Goal: Task Accomplishment & Management: Manage account settings

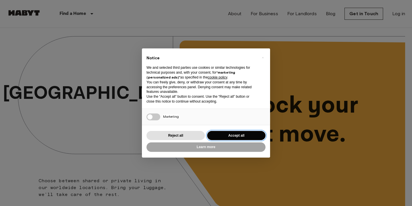
click at [231, 139] on button "Accept all" at bounding box center [236, 135] width 58 height 9
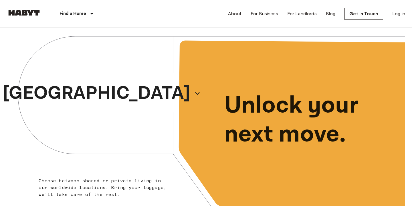
click at [398, 9] on div "About For Business For Landlords Blog Get in Touch Log in" at bounding box center [316, 13] width 177 height 27
click at [398, 17] on link "Log in" at bounding box center [399, 13] width 13 height 7
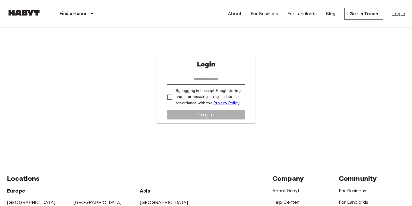
click at [399, 15] on link "Log in" at bounding box center [399, 13] width 13 height 7
type input "*"
type input "**********"
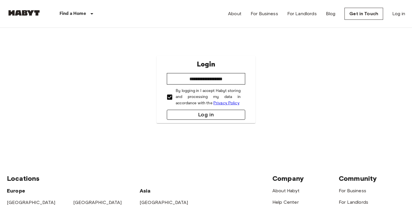
click at [209, 114] on button "Log in" at bounding box center [206, 115] width 78 height 10
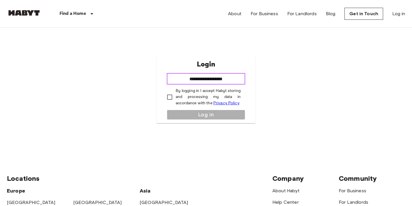
type input "**********"
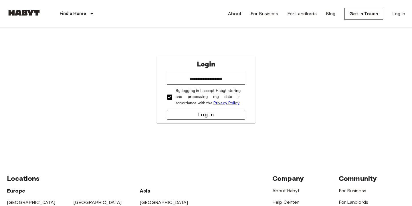
click at [201, 115] on button "Log in" at bounding box center [206, 115] width 78 height 10
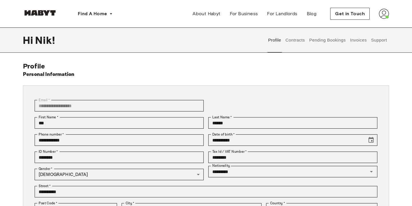
click at [305, 42] on button "Contracts" at bounding box center [295, 39] width 21 height 25
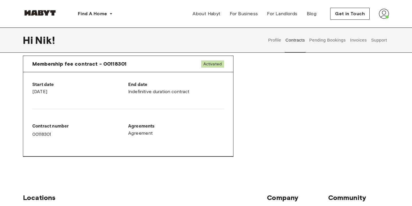
scroll to position [301, 0]
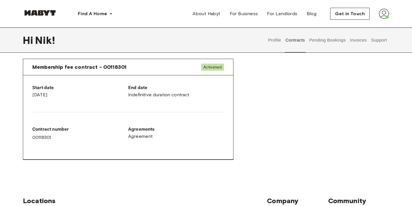
click at [147, 93] on div "End date Indefinitive duration contract" at bounding box center [176, 91] width 96 height 14
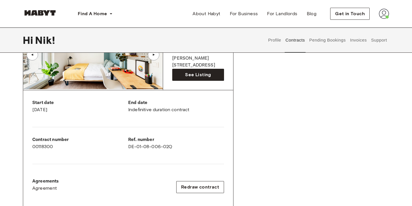
scroll to position [71, 0]
drag, startPoint x: 133, startPoint y: 139, endPoint x: 167, endPoint y: 142, distance: 33.9
click at [167, 142] on div "Ref. number DE-01-08-006-02Q" at bounding box center [176, 143] width 96 height 14
click at [193, 151] on div "Ref. number DE-01-08-006-02Q" at bounding box center [176, 145] width 96 height 18
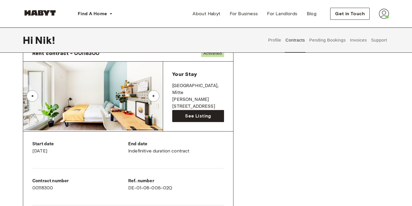
scroll to position [25, 0]
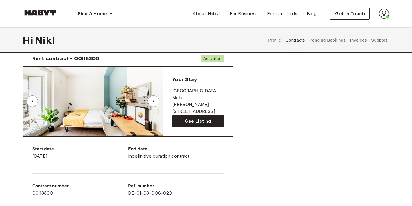
click at [154, 101] on div "▲" at bounding box center [154, 100] width 6 height 3
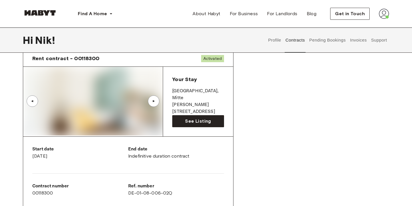
click at [108, 96] on img at bounding box center [93, 101] width 140 height 69
click at [30, 100] on div "▲" at bounding box center [33, 100] width 6 height 3
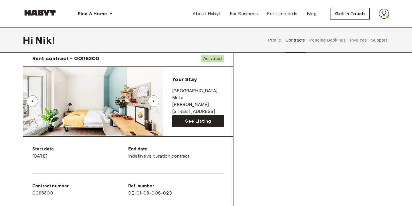
click at [154, 104] on div "▲" at bounding box center [153, 100] width 11 height 11
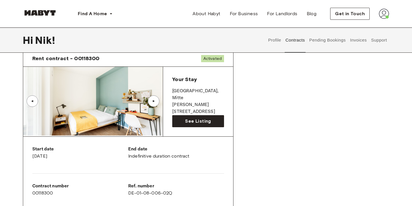
click at [154, 104] on div "▲" at bounding box center [153, 100] width 11 height 11
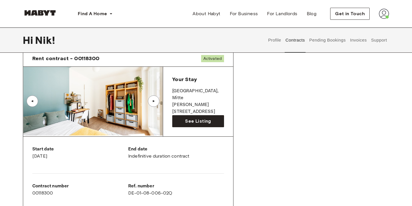
click at [156, 104] on div "▲" at bounding box center [153, 100] width 11 height 11
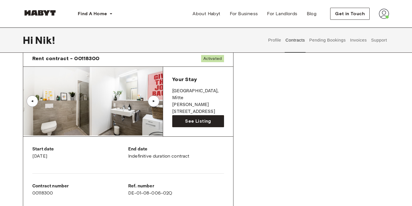
click at [155, 101] on div "▲" at bounding box center [154, 100] width 6 height 3
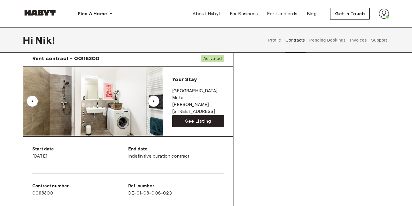
click at [155, 104] on div "▲" at bounding box center [153, 100] width 11 height 11
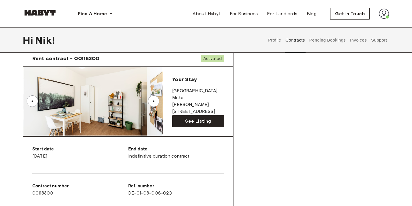
click at [154, 102] on div "▲" at bounding box center [154, 100] width 6 height 3
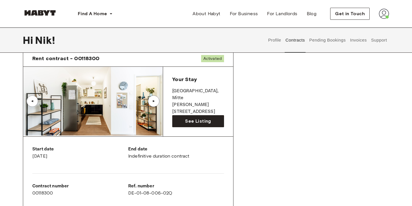
click at [154, 102] on div "▲" at bounding box center [154, 100] width 6 height 3
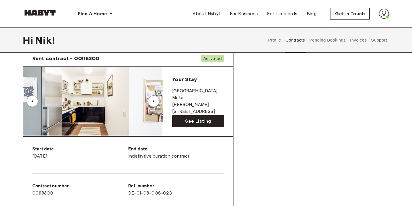
click at [154, 102] on div "▲" at bounding box center [154, 100] width 6 height 3
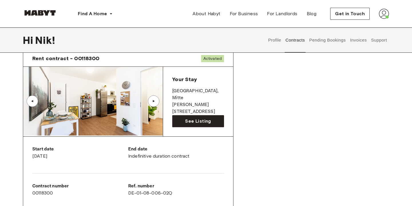
click at [154, 102] on div "▲" at bounding box center [154, 100] width 6 height 3
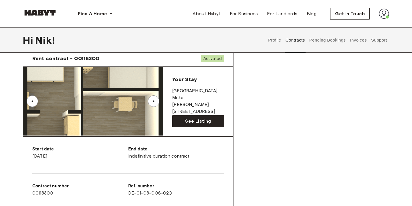
click at [119, 109] on img at bounding box center [93, 101] width 140 height 69
click at [154, 103] on div "▲" at bounding box center [154, 100] width 6 height 3
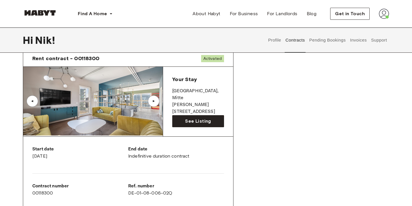
click at [154, 103] on div "▲" at bounding box center [154, 100] width 6 height 3
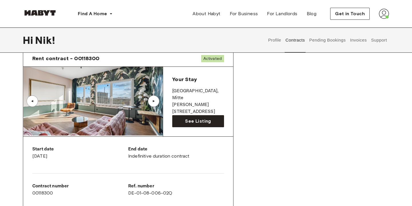
click at [154, 103] on div "▲" at bounding box center [154, 100] width 6 height 3
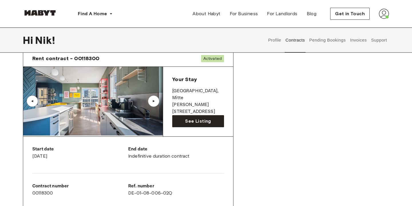
click at [154, 103] on div "▲" at bounding box center [154, 100] width 6 height 3
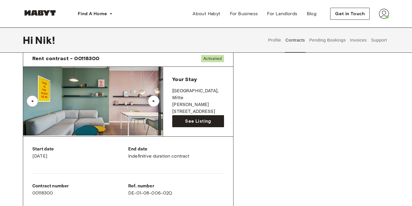
click at [154, 103] on div "▲" at bounding box center [154, 100] width 6 height 3
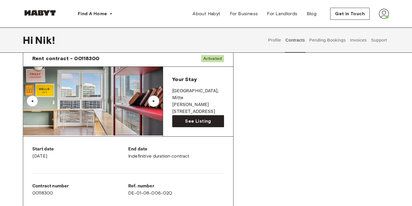
click at [154, 103] on div "▲" at bounding box center [154, 100] width 6 height 3
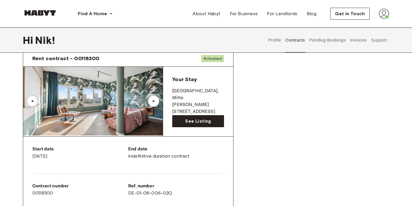
click at [154, 103] on div "▲" at bounding box center [154, 100] width 6 height 3
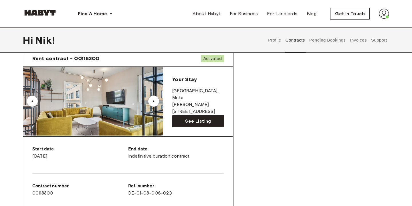
click at [154, 103] on div "▲" at bounding box center [154, 100] width 6 height 3
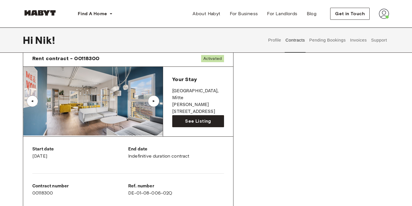
click at [154, 103] on div "▲" at bounding box center [154, 100] width 6 height 3
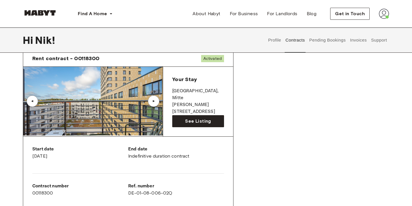
click at [154, 103] on div "▲" at bounding box center [154, 100] width 6 height 3
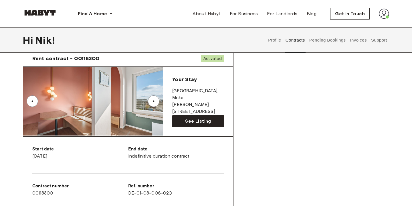
click at [154, 103] on div "▲" at bounding box center [154, 100] width 6 height 3
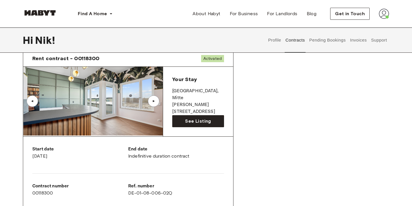
click at [154, 103] on div "▲" at bounding box center [154, 100] width 6 height 3
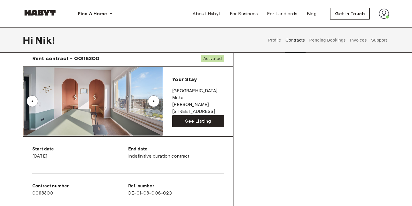
click at [154, 103] on div "▲" at bounding box center [154, 100] width 6 height 3
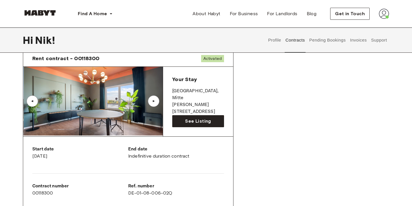
click at [154, 103] on div "▲" at bounding box center [154, 100] width 6 height 3
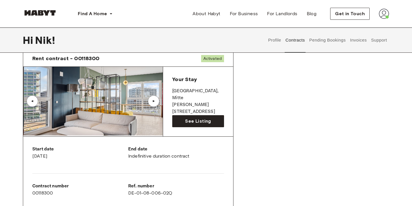
click at [154, 103] on div "▲" at bounding box center [154, 100] width 6 height 3
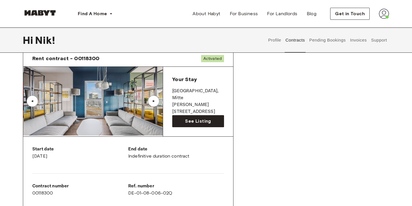
click at [154, 103] on div "▲" at bounding box center [154, 100] width 6 height 3
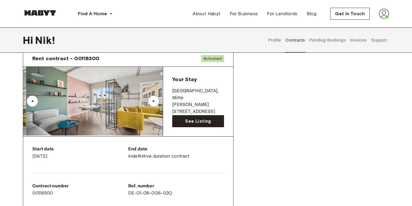
click at [154, 103] on div "▲" at bounding box center [154, 100] width 6 height 3
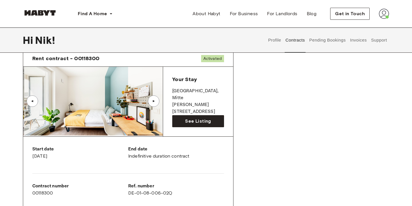
click at [154, 103] on div "▲" at bounding box center [154, 100] width 6 height 3
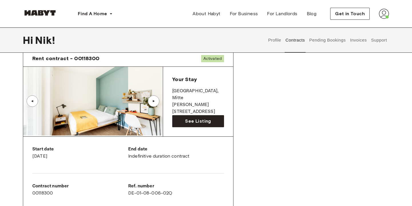
click at [326, 43] on button "Pending Bookings" at bounding box center [328, 39] width 38 height 25
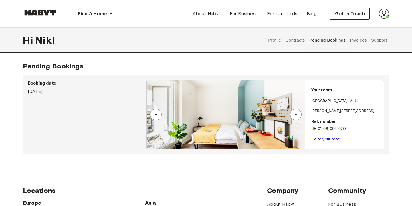
click at [327, 139] on link "Go to your room" at bounding box center [327, 139] width 30 height 4
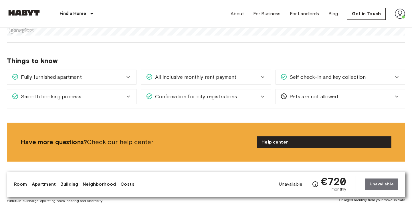
scroll to position [724, 0]
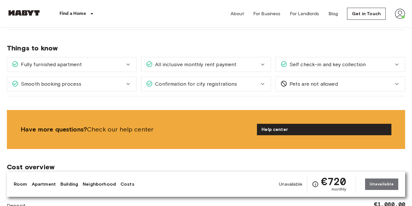
click at [398, 65] on icon at bounding box center [397, 64] width 7 height 7
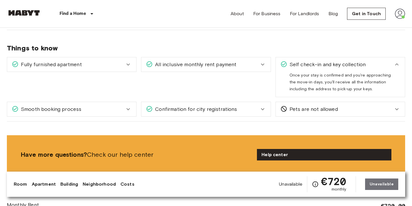
click at [396, 65] on icon at bounding box center [397, 64] width 3 height 2
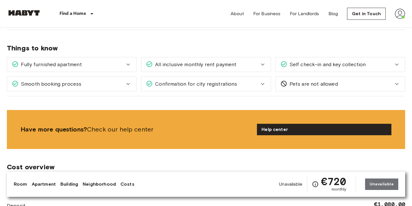
click at [120, 83] on div "Smooth booking process" at bounding box center [68, 83] width 113 height 7
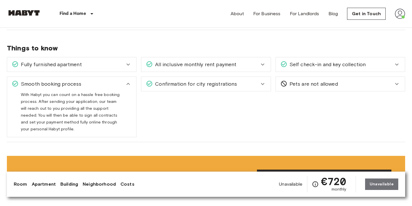
click at [126, 84] on icon at bounding box center [128, 83] width 7 height 7
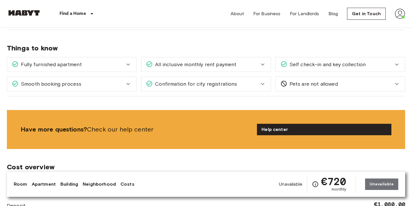
click at [264, 83] on icon at bounding box center [263, 83] width 7 height 7
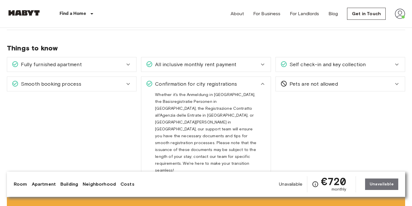
click at [264, 83] on icon at bounding box center [263, 83] width 7 height 7
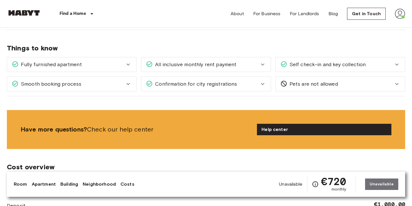
click at [393, 84] on div "Pets are not allowed" at bounding box center [337, 83] width 113 height 7
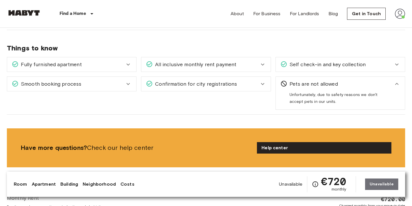
click at [395, 84] on icon at bounding box center [397, 83] width 7 height 7
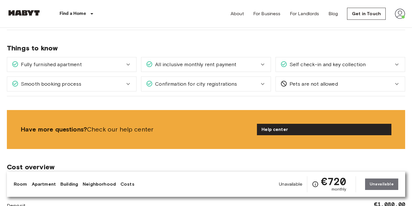
click at [252, 62] on div "All inclusive monthly rent payment" at bounding box center [202, 64] width 113 height 7
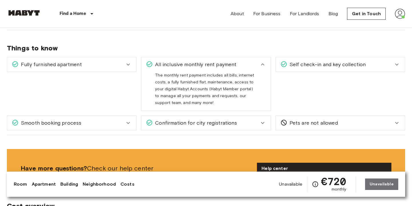
click at [259, 63] on div "All inclusive monthly rent payment" at bounding box center [202, 64] width 113 height 7
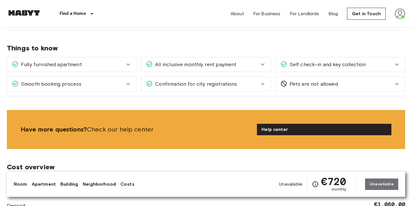
click at [130, 64] on icon at bounding box center [128, 65] width 3 height 2
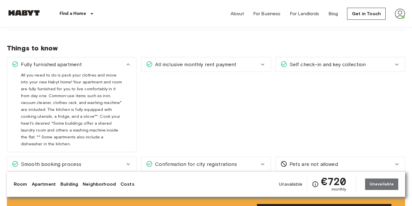
click at [127, 64] on icon at bounding box center [128, 64] width 7 height 7
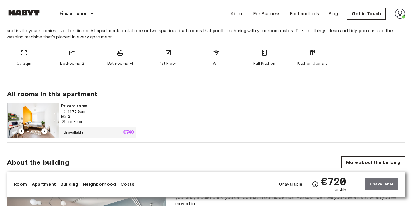
scroll to position [316, 0]
click at [44, 132] on icon "Previous image" at bounding box center [44, 131] width 1 height 2
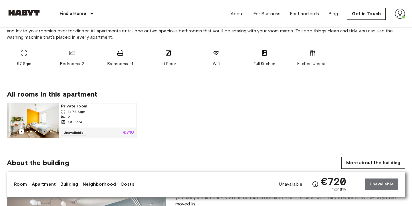
click at [44, 132] on icon "Previous image" at bounding box center [44, 131] width 1 height 2
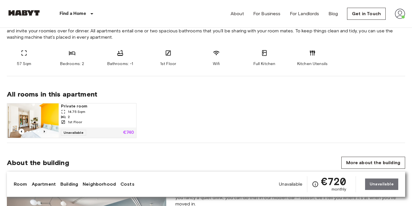
click at [44, 132] on icon "Previous image" at bounding box center [44, 131] width 1 height 2
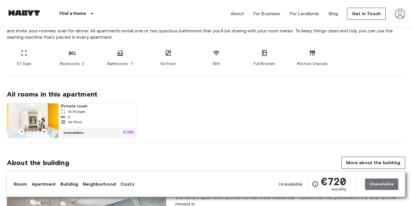
click at [44, 132] on icon "Previous image" at bounding box center [44, 131] width 1 height 2
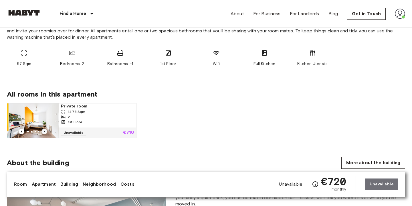
click at [44, 132] on icon "Previous image" at bounding box center [44, 131] width 1 height 2
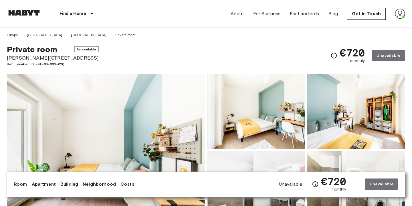
scroll to position [0, 0]
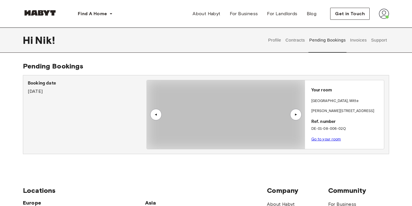
click at [361, 41] on button "Invoices" at bounding box center [359, 39] width 18 height 25
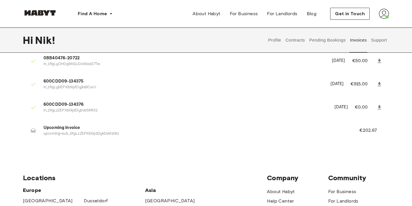
scroll to position [31, 0]
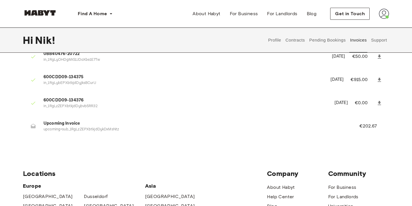
click at [380, 42] on button "Support" at bounding box center [379, 39] width 17 height 25
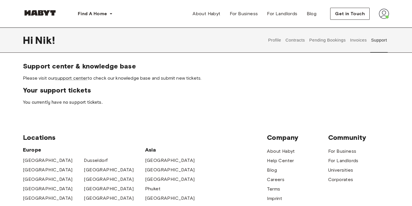
click at [319, 42] on button "Pending Bookings" at bounding box center [328, 39] width 38 height 25
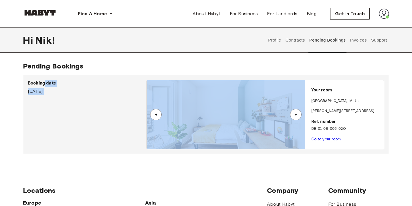
drag, startPoint x: 46, startPoint y: 85, endPoint x: 186, endPoint y: 106, distance: 141.9
click at [187, 107] on div "Booking date July 1st, 2025 ▲ ▲ Your room BERLIN , Mitte Klara-Franke-Straße 20…" at bounding box center [206, 114] width 357 height 69
click at [324, 139] on link "Go to your room" at bounding box center [327, 139] width 30 height 4
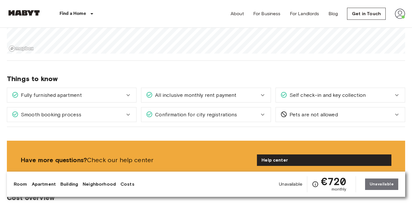
scroll to position [702, 0]
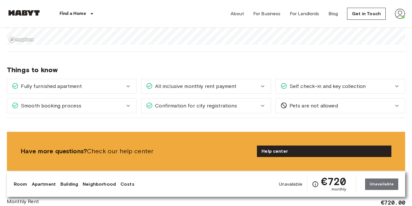
click at [363, 85] on span "Self check-in and key collection" at bounding box center [327, 85] width 79 height 7
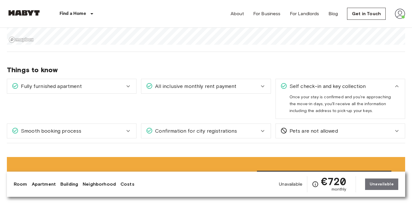
click at [364, 85] on span "Self check-in and key collection" at bounding box center [327, 85] width 79 height 7
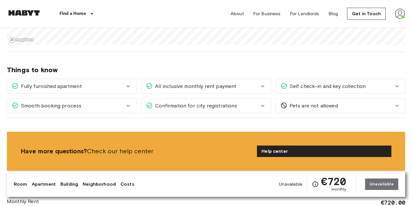
click at [353, 86] on span "Self check-in and key collection" at bounding box center [327, 85] width 79 height 7
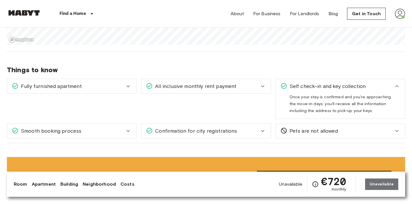
click at [353, 86] on span "Self check-in and key collection" at bounding box center [327, 85] width 79 height 7
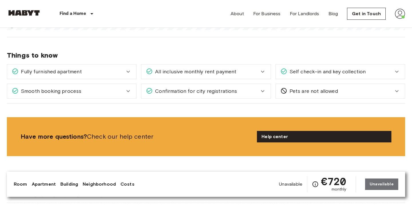
scroll to position [717, 0]
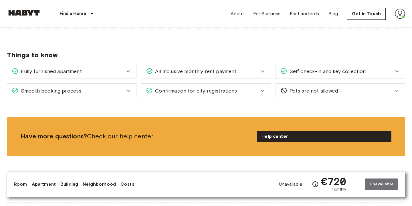
click at [324, 68] on span "Self check-in and key collection" at bounding box center [327, 71] width 79 height 7
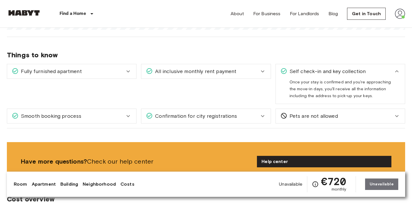
click at [322, 70] on span "Self check-in and key collection" at bounding box center [327, 71] width 79 height 7
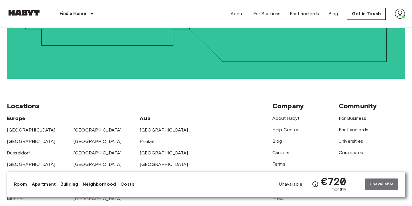
scroll to position [1420, 0]
